Goal: Find specific page/section: Find specific page/section

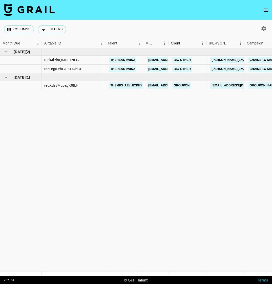
click at [30, 8] on img at bounding box center [29, 10] width 51 height 12
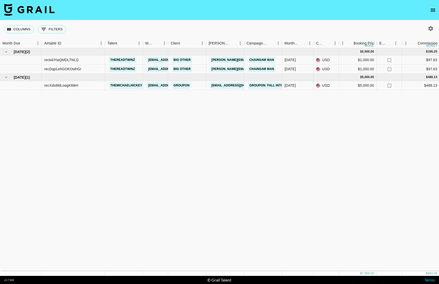
drag, startPoint x: 288, startPoint y: 101, endPoint x: 463, endPoint y: 78, distance: 176.4
click at [272, 78] on html "Columns 0 Filters + Booking Month Due Airtable ID Talent Manager Client [PERSON…" at bounding box center [219, 142] width 439 height 284
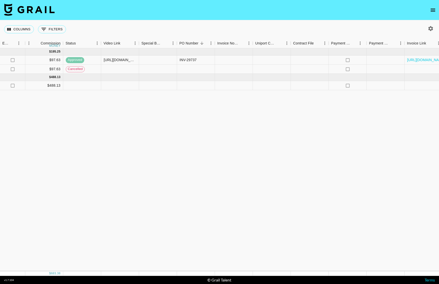
scroll to position [0, 350]
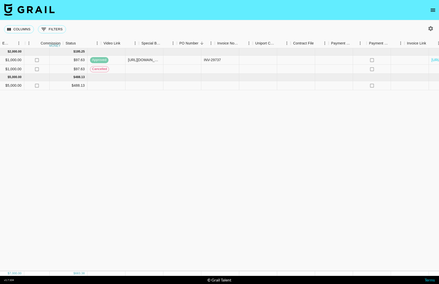
drag, startPoint x: 174, startPoint y: 107, endPoint x: 3, endPoint y: 107, distance: 170.8
click at [0, 105] on div "[DATE] ( 2 ) $ 2,000.00 $ 195.25 reck4iYiaQMDLTNLG thereadtwinz [EMAIL_ADDRESS]…" at bounding box center [68, 159] width 840 height 223
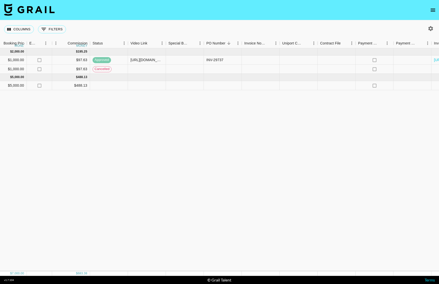
click at [3, 107] on div "[DATE] ( 2 ) $ 2,000.00 $ 195.25 reck4iYiaQMDLTNLG thereadtwinz [EMAIL_ADDRESS]…" at bounding box center [70, 159] width 840 height 223
drag, startPoint x: 201, startPoint y: 275, endPoint x: 91, endPoint y: 272, distance: 110.1
click at [91, 272] on div "$ 7,000.00 $ 683.38" at bounding box center [70, 274] width 840 height 5
click at [114, 198] on div "[DATE] ( 2 ) $ 2,000.00 $ 195.25 reck4iYiaQMDLTNLG thereadtwinz [EMAIL_ADDRESS]…" at bounding box center [70, 159] width 840 height 223
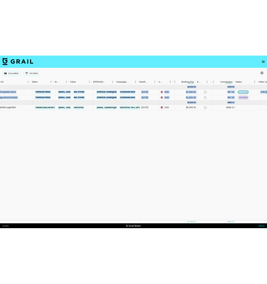
scroll to position [0, 5]
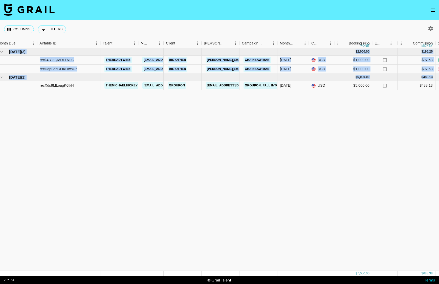
drag, startPoint x: 202, startPoint y: 143, endPoint x: 0, endPoint y: 81, distance: 211.4
click at [0, 81] on div "[DATE] ( 2 ) $ 2,000.00 $ 195.25 reck4iYiaQMDLTNLG thereadtwinz [EMAIL_ADDRESS]…" at bounding box center [415, 159] width 840 height 223
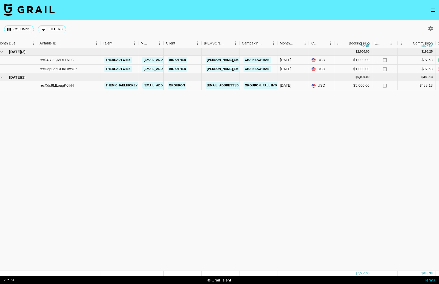
click at [193, 166] on div "[DATE] ( 2 ) $ 2,000.00 $ 195.25 reck4iYiaQMDLTNLG thereadtwinz [EMAIL_ADDRESS]…" at bounding box center [415, 159] width 840 height 223
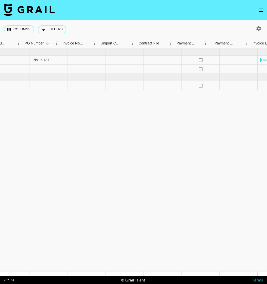
scroll to position [0, 532]
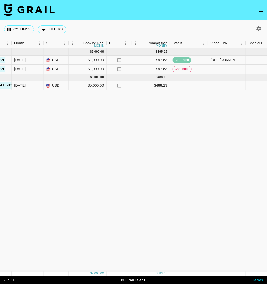
drag, startPoint x: 106, startPoint y: 111, endPoint x: 48, endPoint y: 101, distance: 59.0
click at [0, 114] on div "[DATE] ( 2 ) $ 2,000.00 $ 195.25 reck4iYiaQMDLTNLG thereadtwinz [EMAIL_ADDRESS]…" at bounding box center [150, 159] width 840 height 223
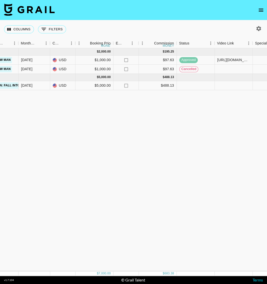
click at [97, 110] on div "[DATE] ( 2 ) $ 2,000.00 $ 195.25 reck4iYiaQMDLTNLG thereadtwinz [EMAIL_ADDRESS]…" at bounding box center [156, 159] width 840 height 223
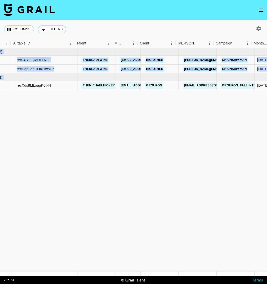
scroll to position [0, 0]
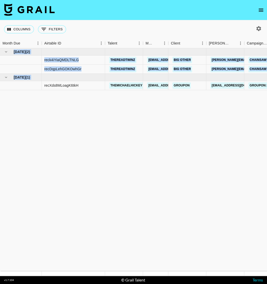
drag, startPoint x: 166, startPoint y: 155, endPoint x: 0, endPoint y: 81, distance: 181.1
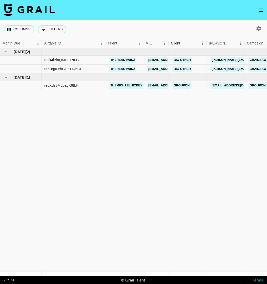
drag, startPoint x: 89, startPoint y: 162, endPoint x: 95, endPoint y: 102, distance: 60.6
click at [259, 8] on icon "open drawer" at bounding box center [261, 10] width 6 height 6
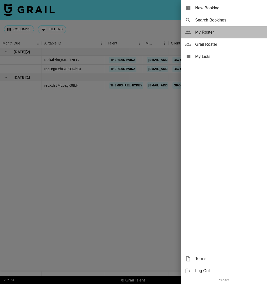
click at [195, 36] on div "My Roster" at bounding box center [224, 32] width 86 height 12
